Goal: Information Seeking & Learning: Find specific fact

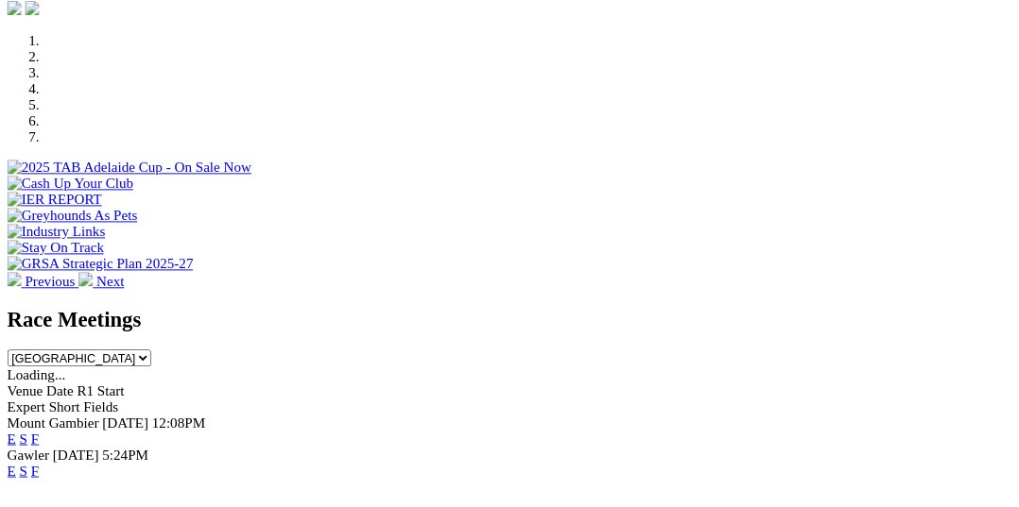
scroll to position [560, 0]
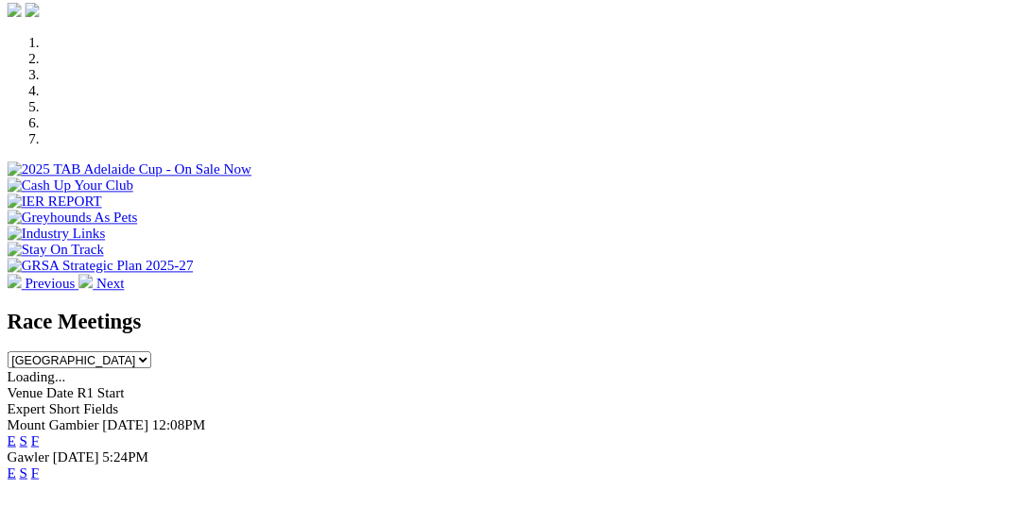
click at [42, 492] on link "F" at bounding box center [37, 500] width 9 height 16
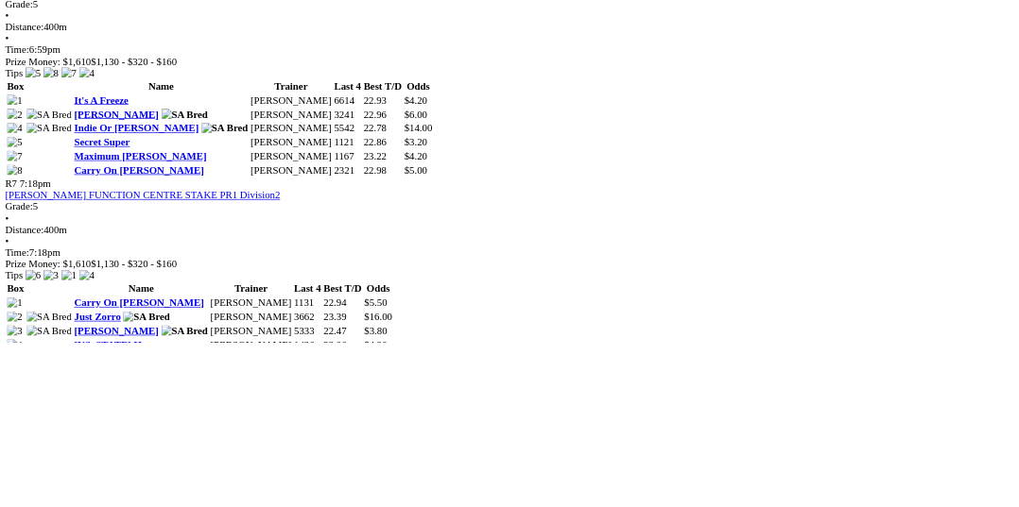
scroll to position [2681, 0]
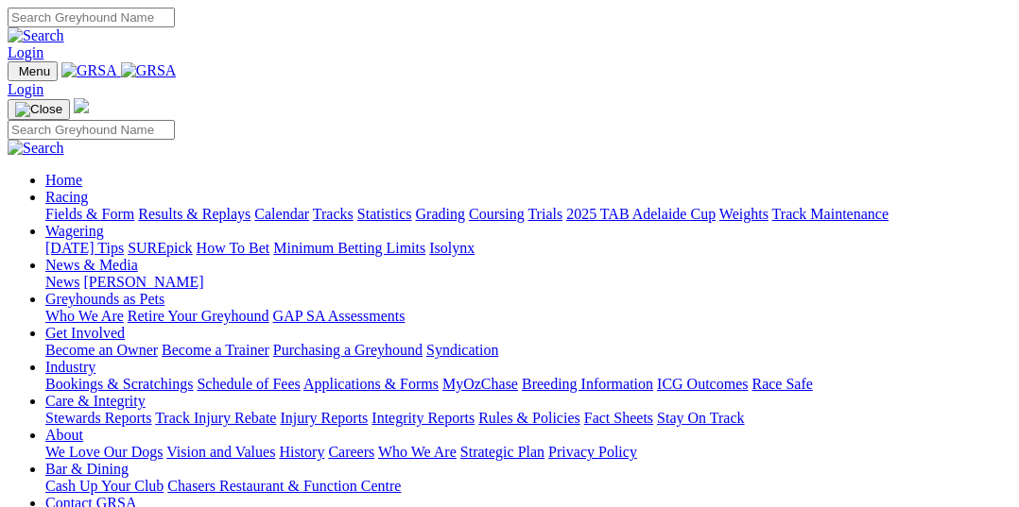
scroll to position [560, 0]
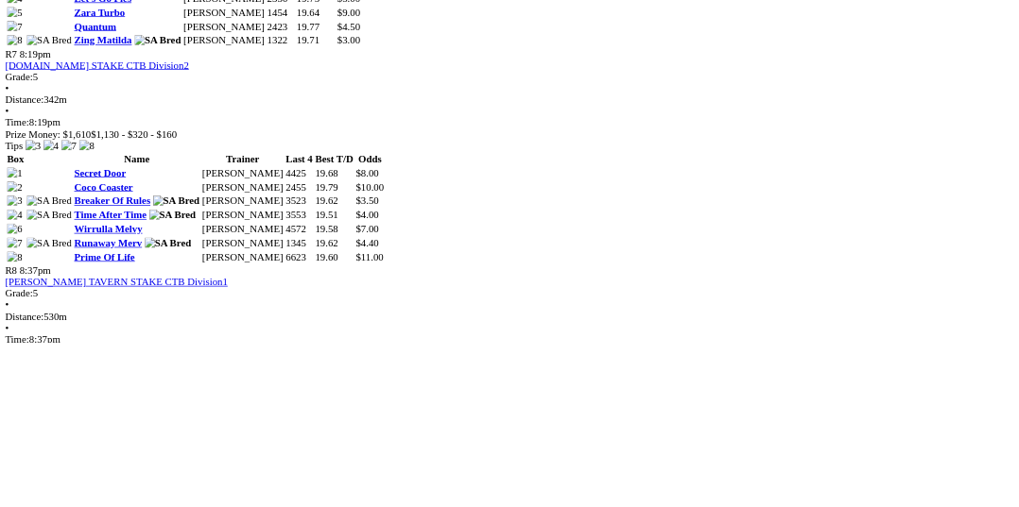
scroll to position [2757, 0]
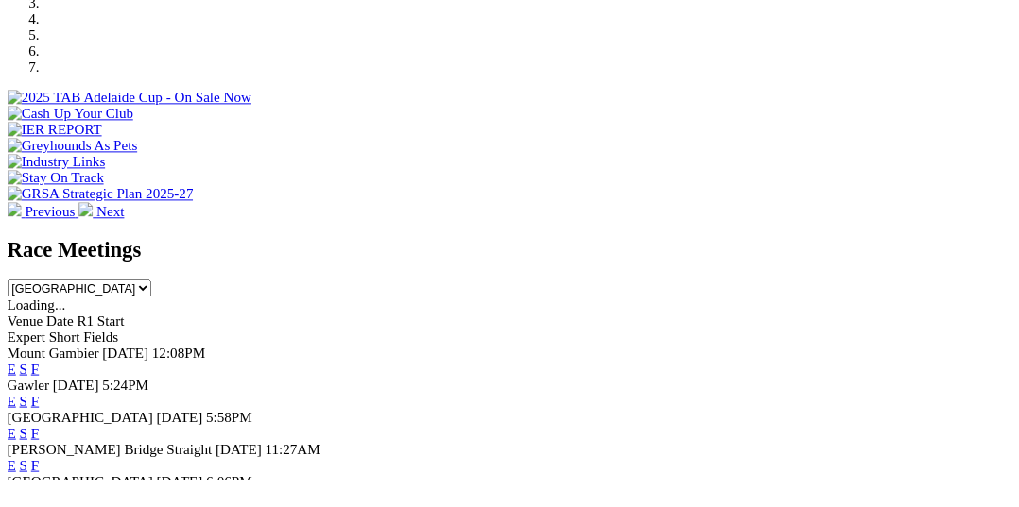
scroll to position [634, 0]
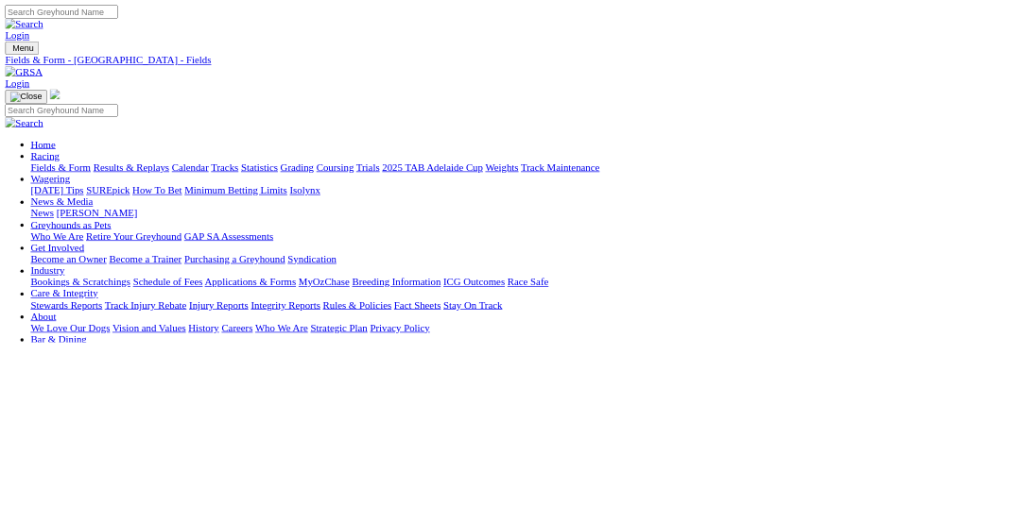
click at [175, 24] on input "Search" at bounding box center [91, 18] width 167 height 20
type input "y"
type input "tipsy tess"
click at [64, 27] on img at bounding box center [36, 35] width 57 height 17
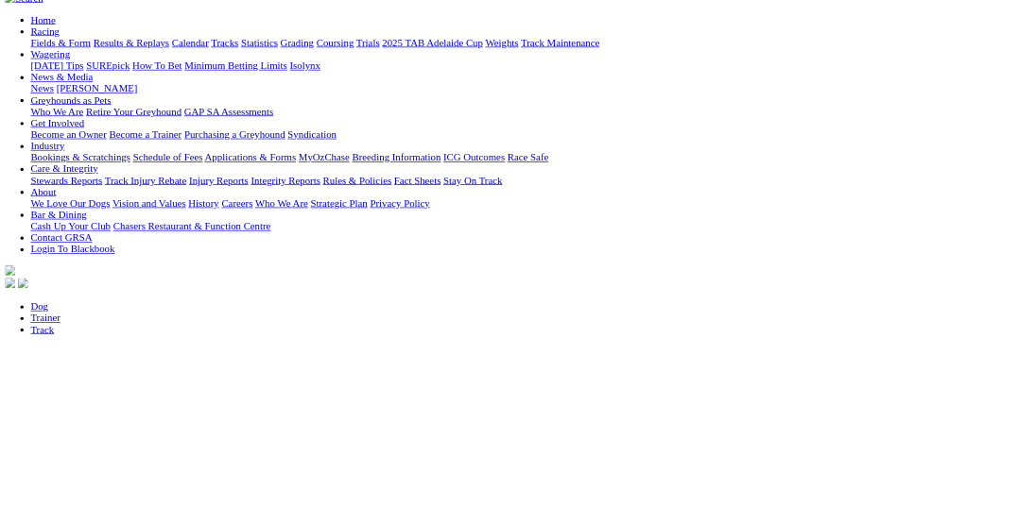
scroll to position [193, 0]
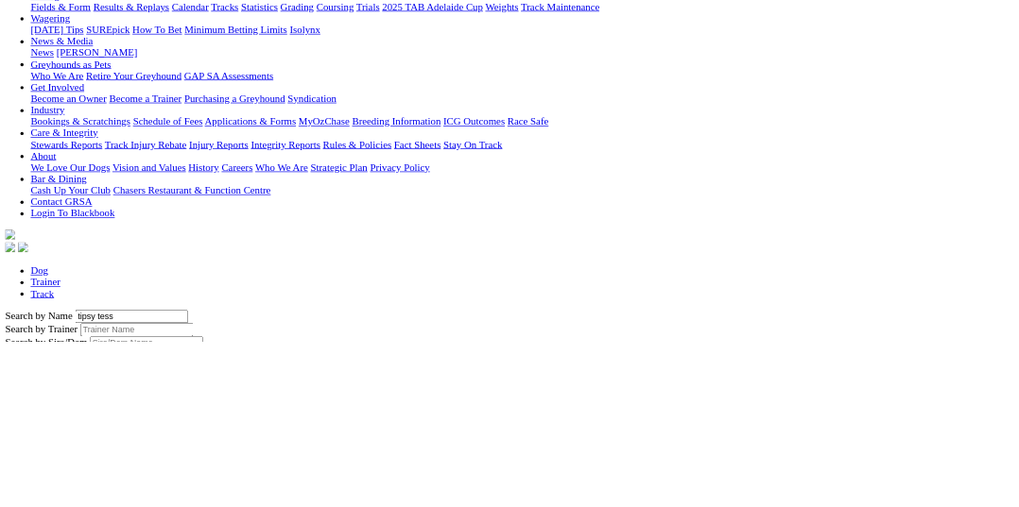
scroll to position [283, 0]
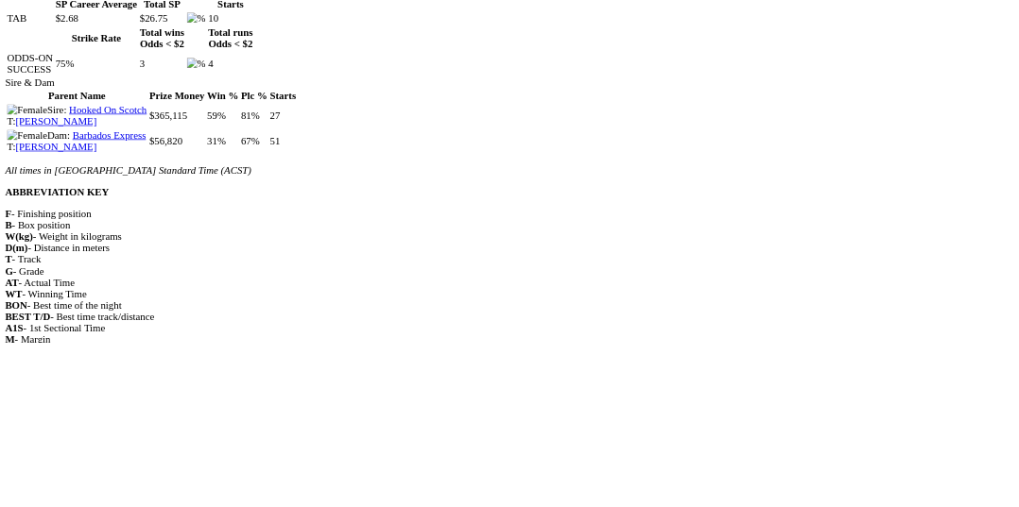
scroll to position [2209, 0]
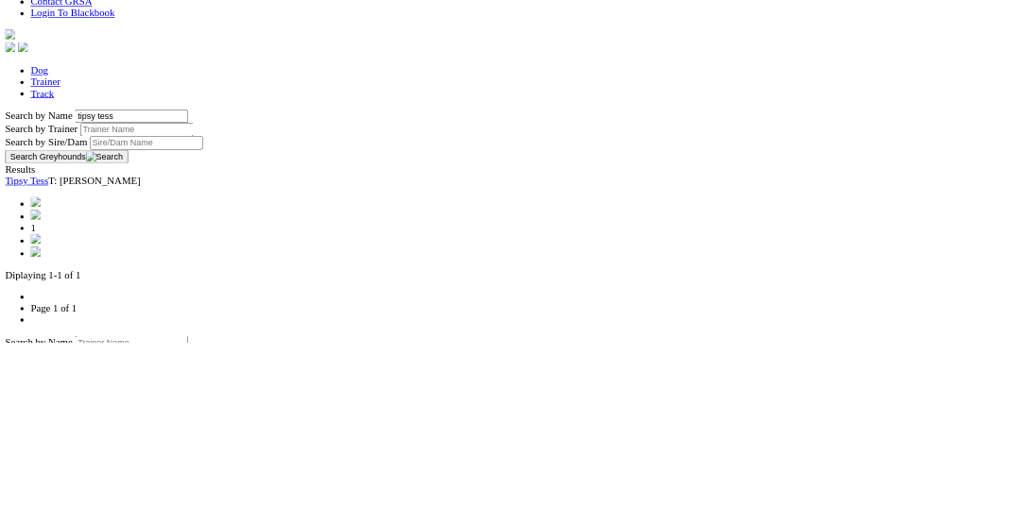
scroll to position [537, 0]
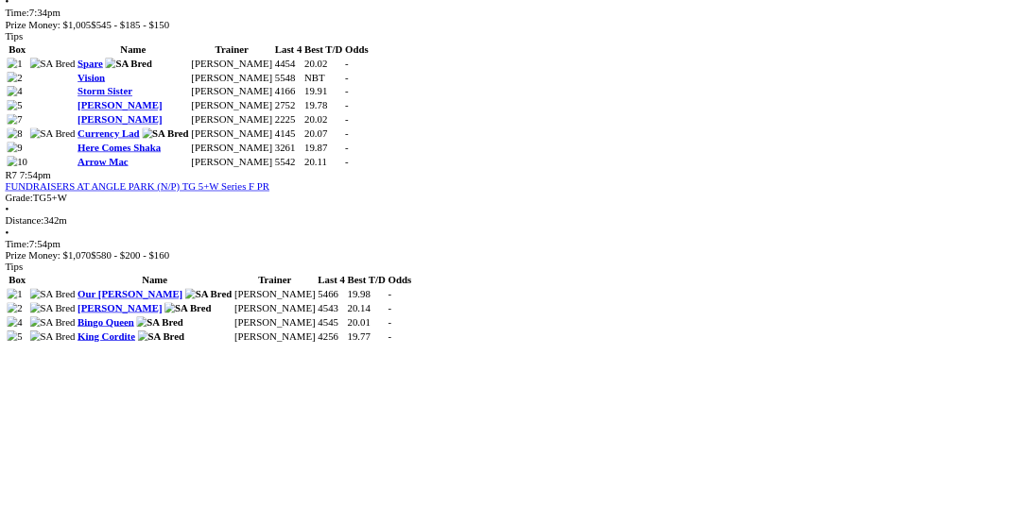
scroll to position [2859, 0]
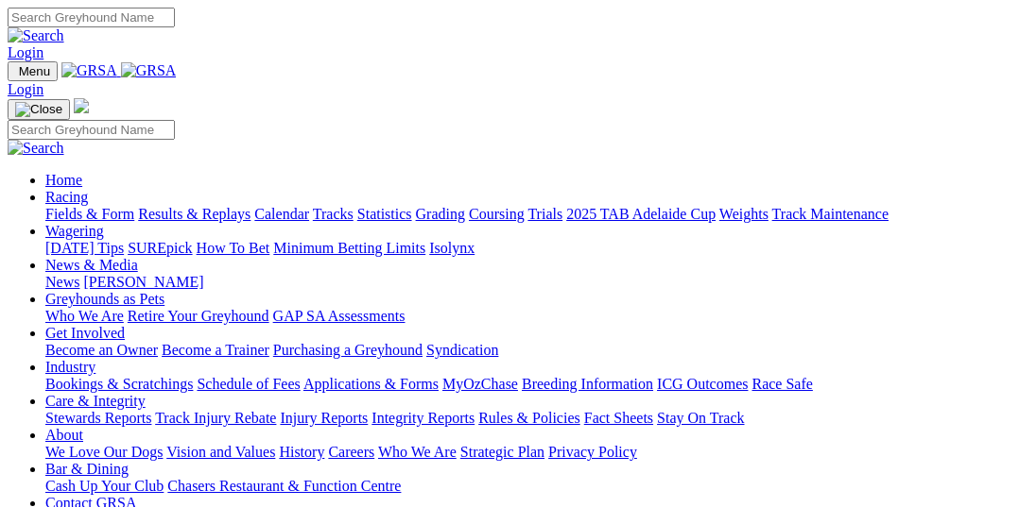
scroll to position [634, 0]
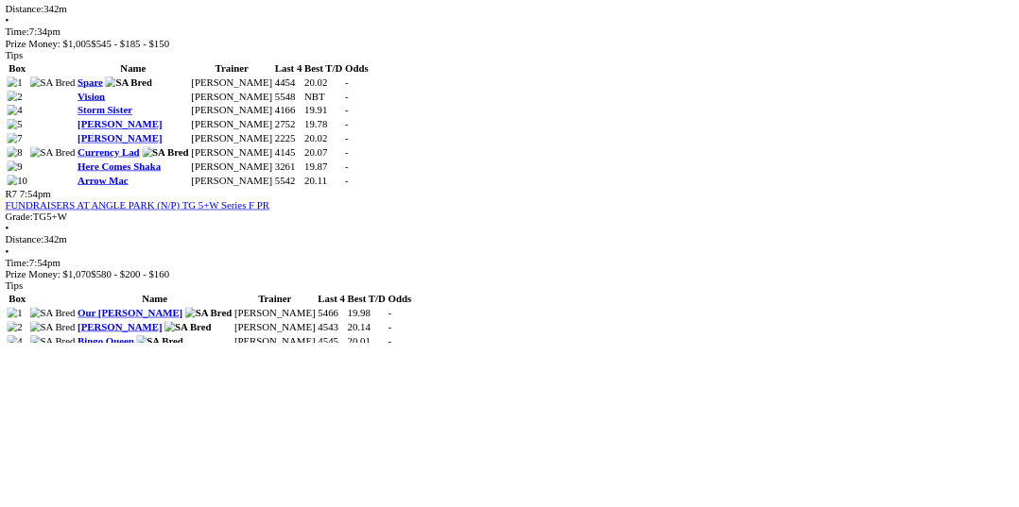
scroll to position [2831, 0]
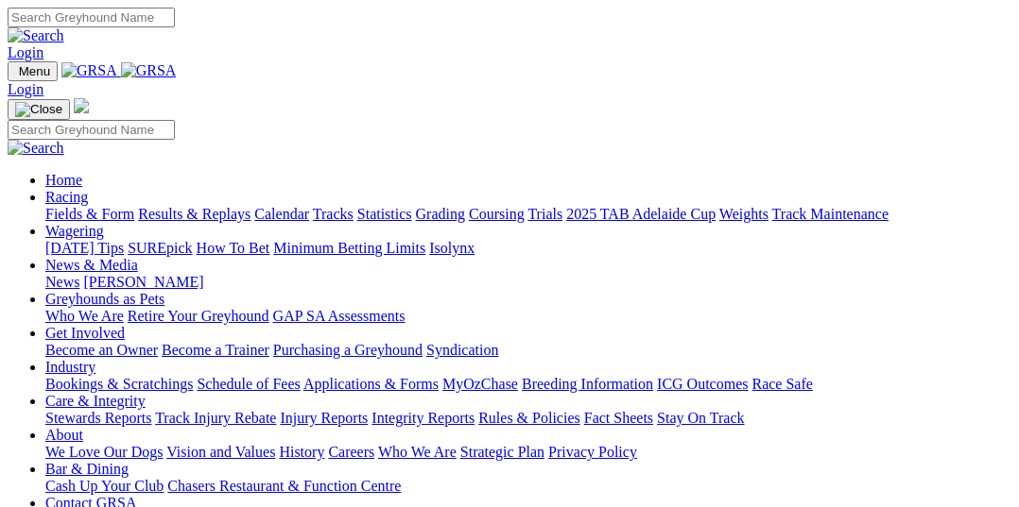
scroll to position [634, 0]
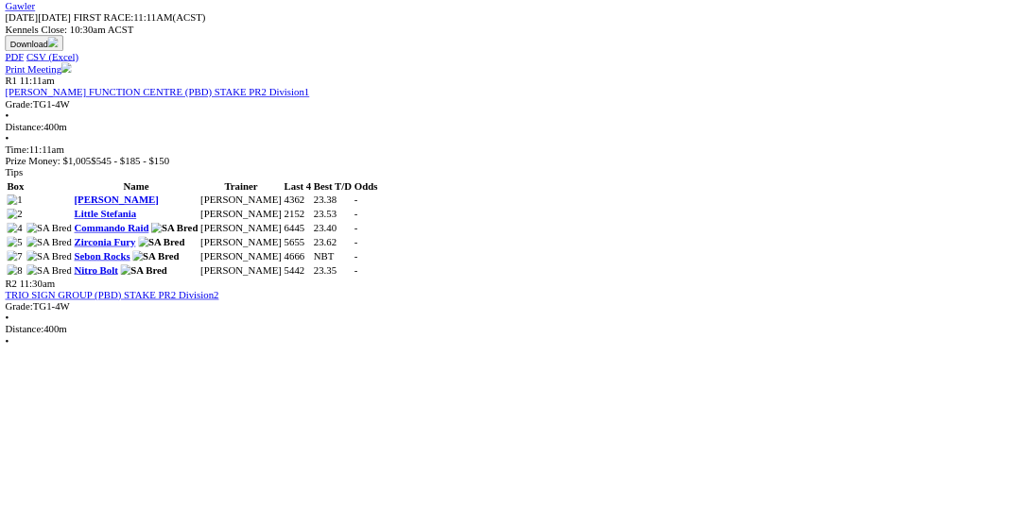
scroll to position [965, 0]
